Goal: Navigation & Orientation: Find specific page/section

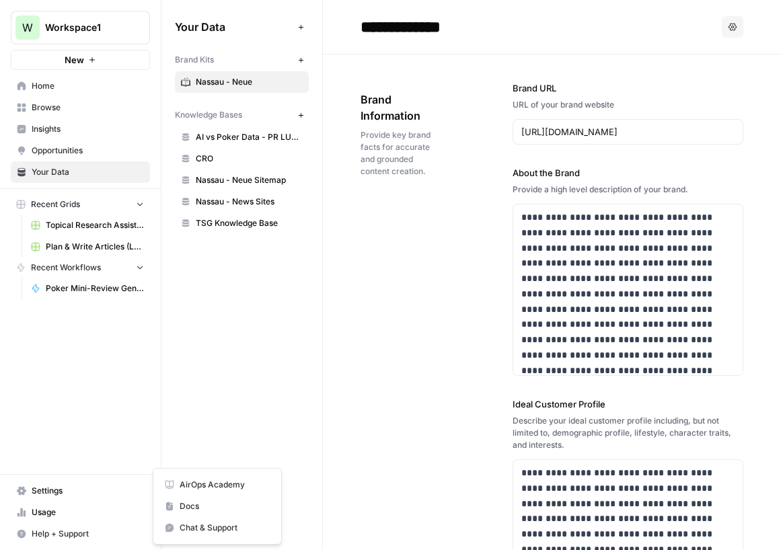
click at [728, 24] on icon "button" at bounding box center [732, 26] width 8 height 7
click at [313, 276] on div "Your Data Add Data Brand Kits New Nassau - Neue Knowledge Bases New AI vs Poker…" at bounding box center [241, 275] width 161 height 550
click at [215, 135] on span "AI vs Poker Data - PR LUSPS" at bounding box center [249, 137] width 107 height 12
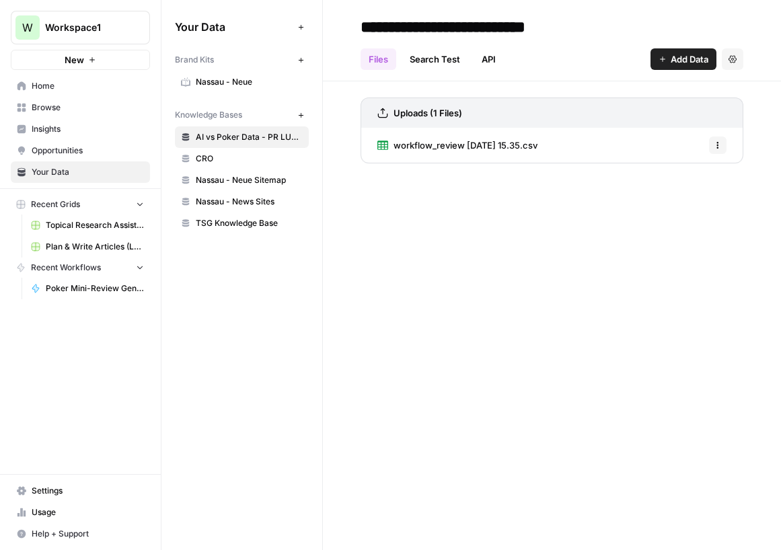
click at [718, 148] on icon "button" at bounding box center [718, 145] width 8 height 8
click at [43, 83] on span "Home" at bounding box center [88, 86] width 112 height 12
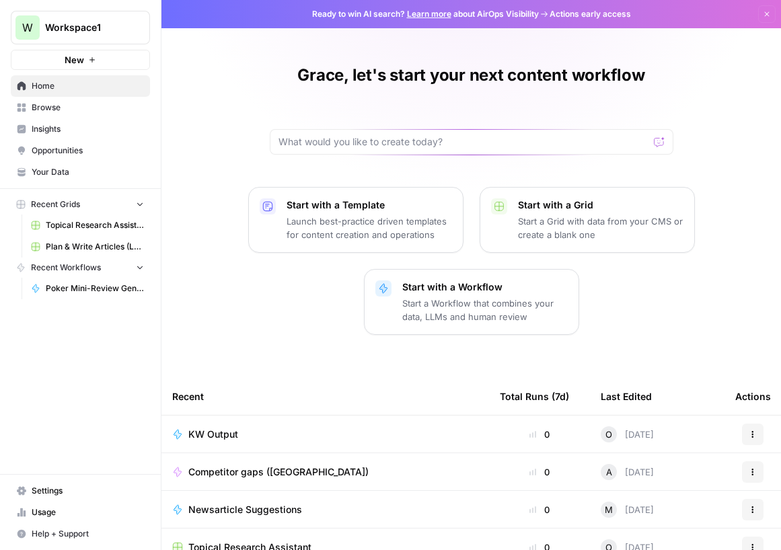
click at [749, 434] on icon "button" at bounding box center [753, 434] width 8 height 8
click at [198, 149] on div "Grace, let's start your next content workflow Start with a Template Launch best…" at bounding box center [470, 350] width 619 height 701
